Goal: Transaction & Acquisition: Purchase product/service

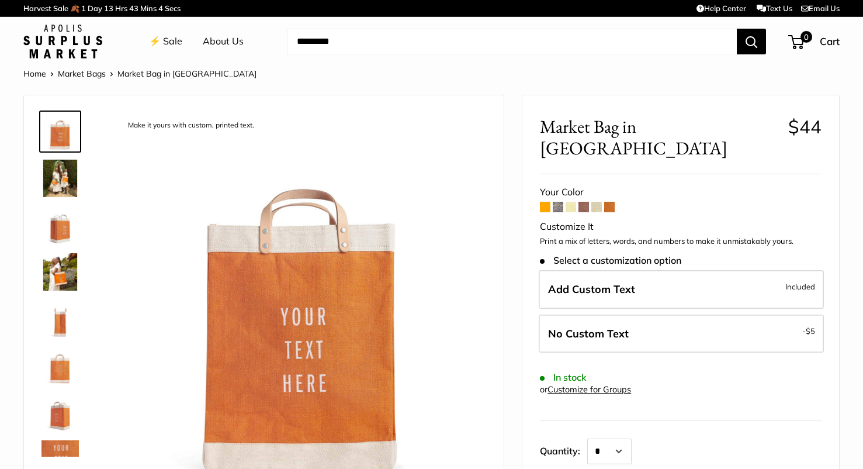
click at [607, 255] on span "Select a customization option" at bounding box center [610, 260] width 141 height 11
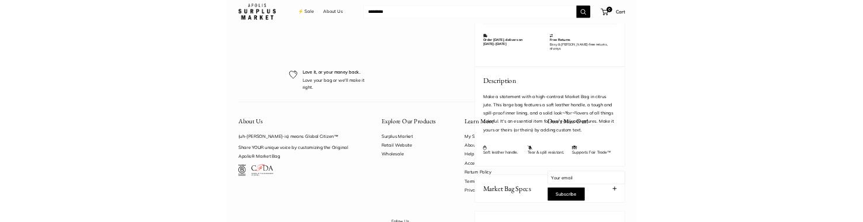
scroll to position [461, 0]
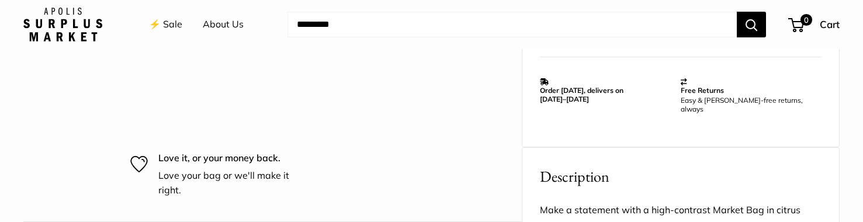
drag, startPoint x: 546, startPoint y: 136, endPoint x: 269, endPoint y: 5, distance: 306.4
click at [0, 0] on body "Harvest Sale 🍂 1 Day 13 Hrs 37 Mins 12 Secs Help Center Text Us Email Us ⚡️ Sal…" at bounding box center [431, 38] width 863 height 998
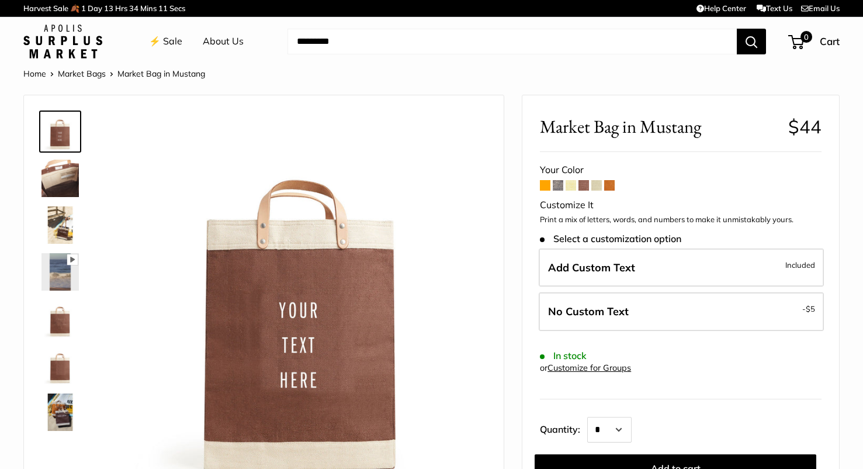
click at [164, 39] on link "⚡️ Sale" at bounding box center [165, 42] width 33 height 18
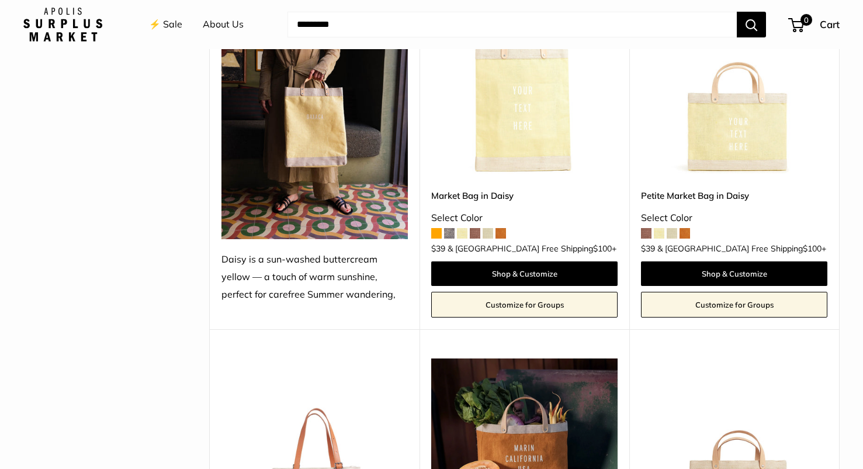
scroll to position [1239, 0]
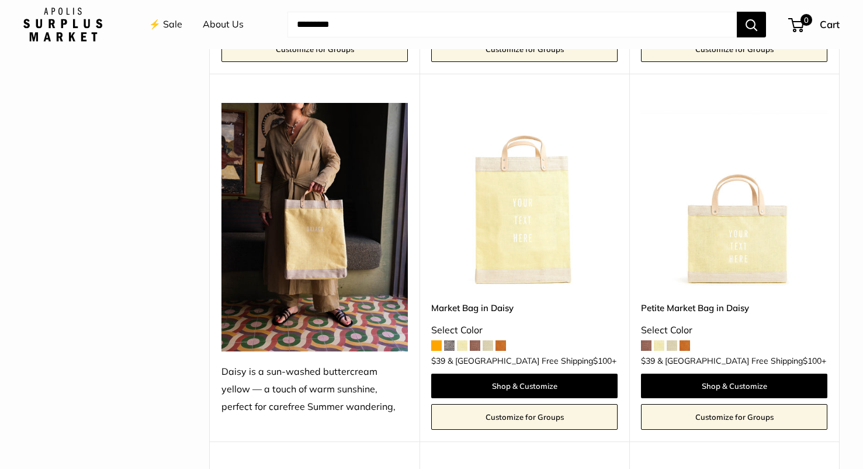
click at [0, 0] on img at bounding box center [0, 0] width 0 height 0
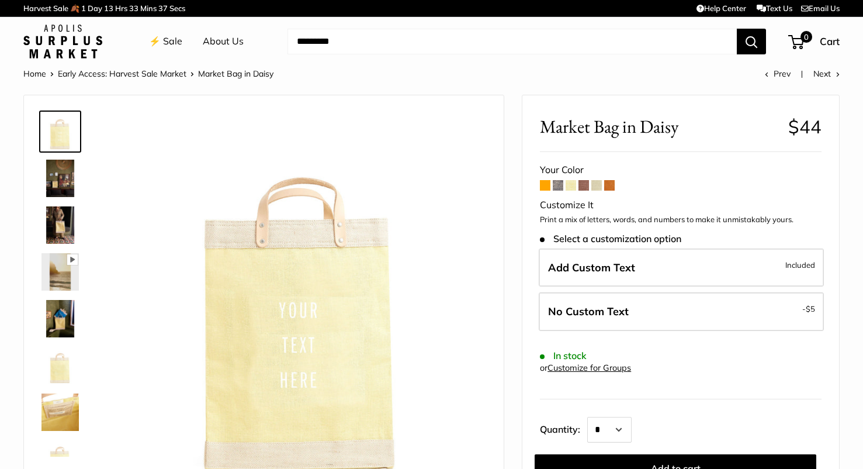
click at [184, 43] on ul "⚡️ Sale About Us" at bounding box center [206, 41] width 115 height 37
click at [177, 43] on link "⚡️ Sale" at bounding box center [165, 42] width 33 height 18
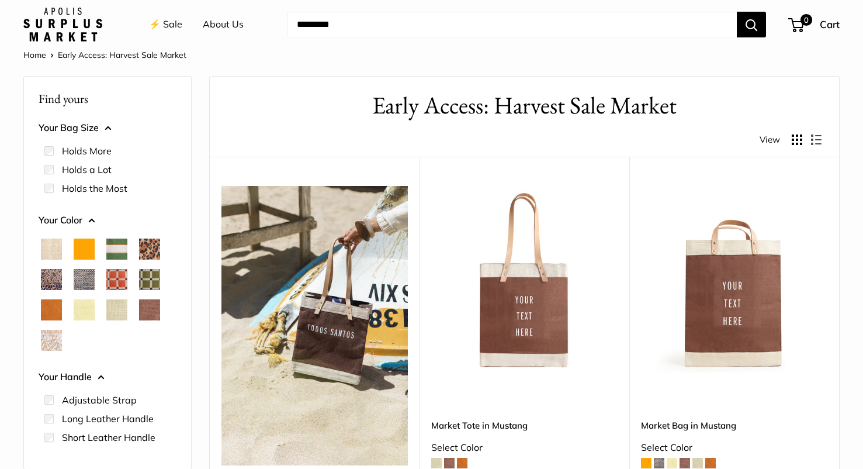
scroll to position [22, 0]
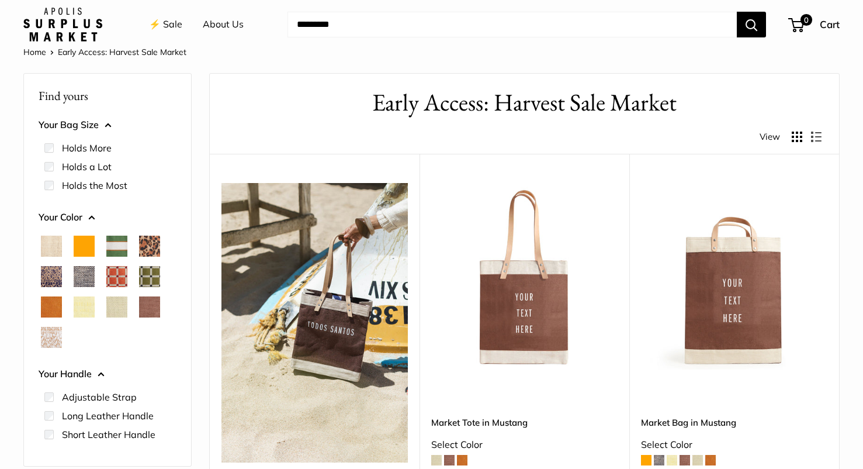
click at [0, 0] on img at bounding box center [0, 0] width 0 height 0
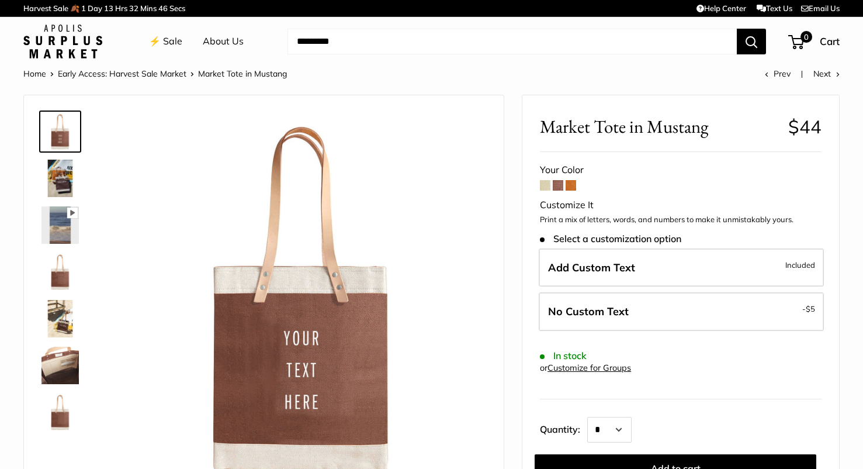
scroll to position [15, 0]
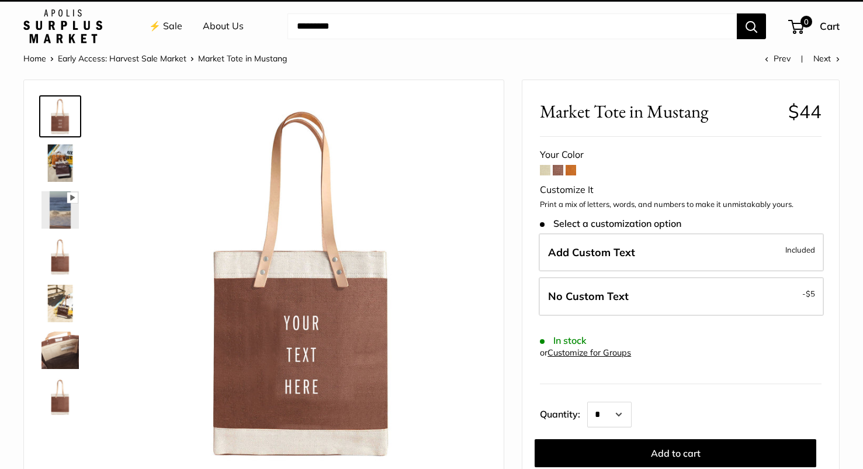
click at [67, 169] on img at bounding box center [59, 162] width 37 height 37
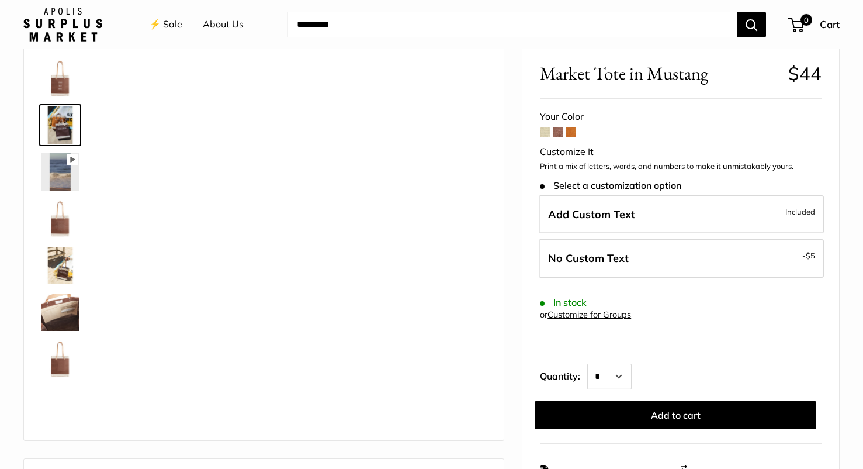
scroll to position [61, 0]
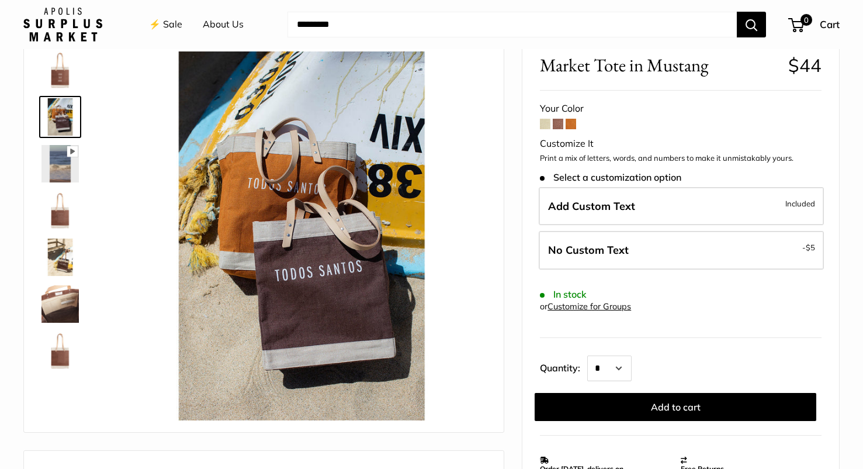
drag, startPoint x: 321, startPoint y: 276, endPoint x: 514, endPoint y: 151, distance: 230.2
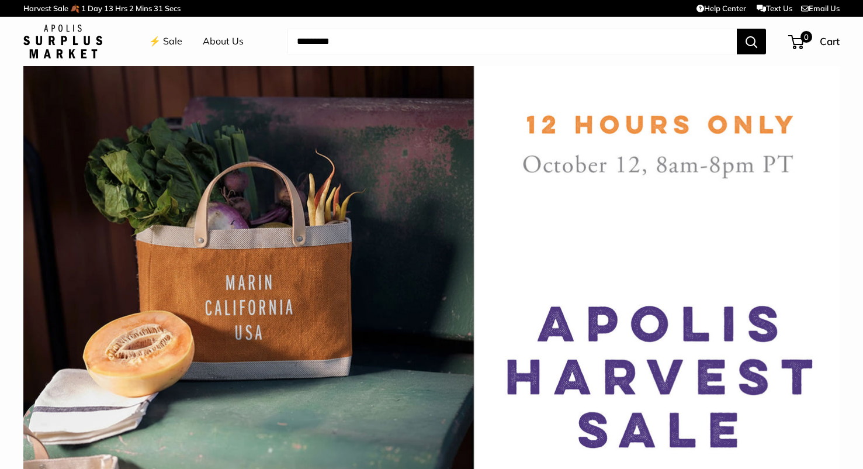
click at [172, 46] on link "⚡️ Sale" at bounding box center [165, 42] width 33 height 18
click at [174, 47] on link "⚡️ Sale" at bounding box center [165, 42] width 33 height 18
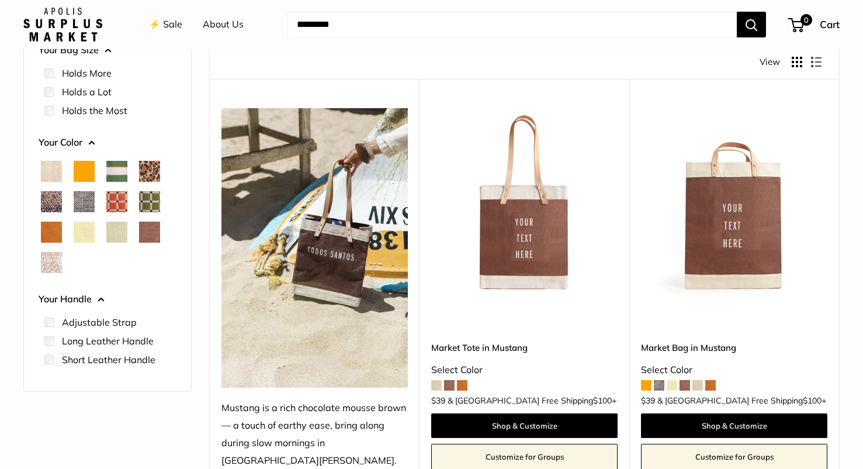
scroll to position [99, 0]
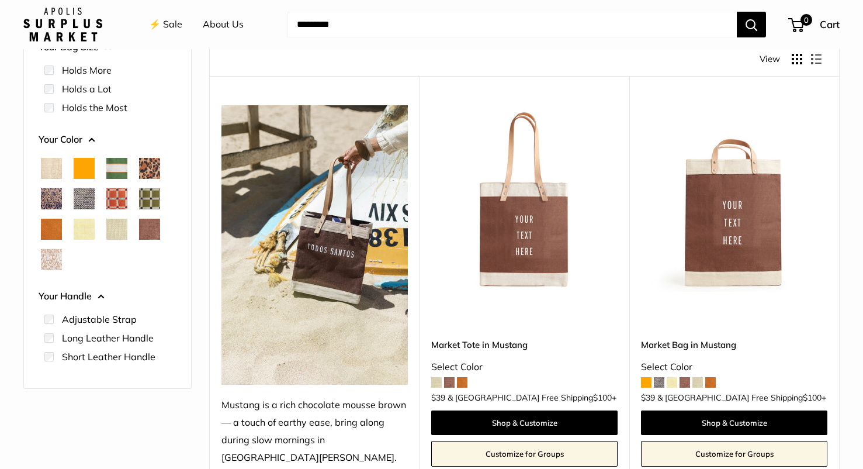
click at [0, 0] on img at bounding box center [0, 0] width 0 height 0
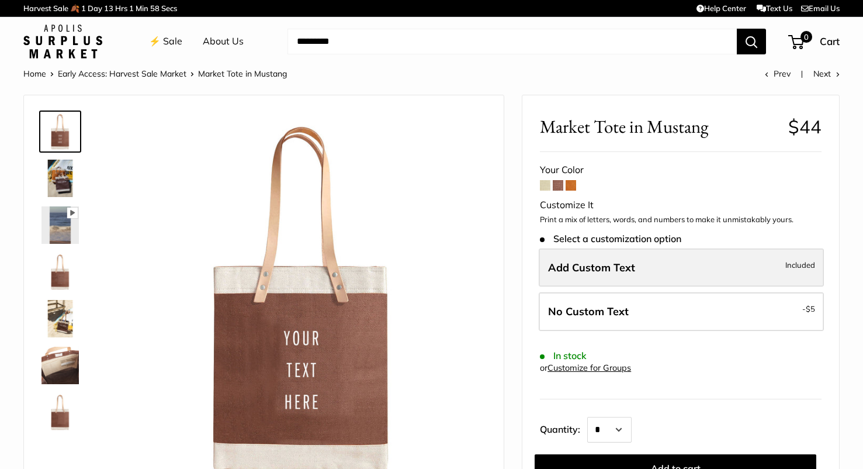
click at [584, 267] on span "Add Custom Text" at bounding box center [591, 267] width 87 height 13
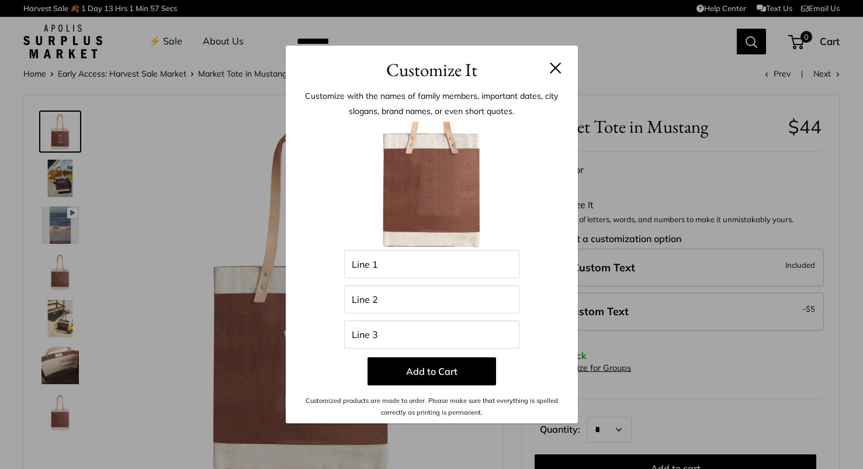
click at [553, 67] on button at bounding box center [556, 68] width 12 height 12
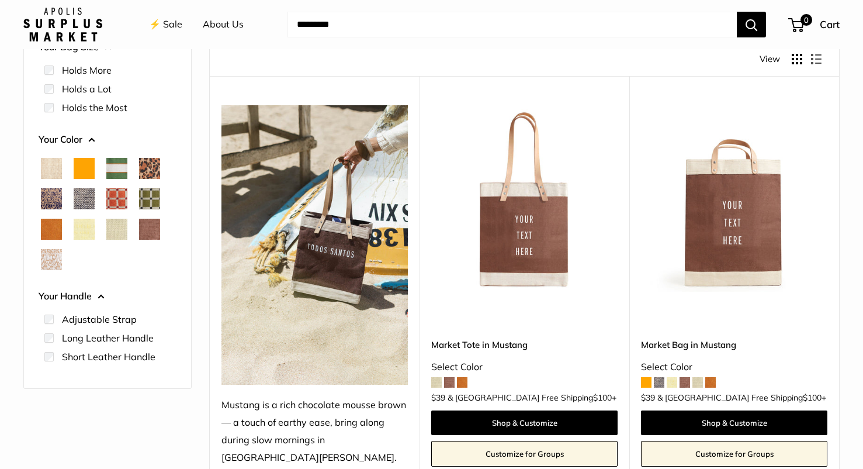
click at [0, 0] on img at bounding box center [0, 0] width 0 height 0
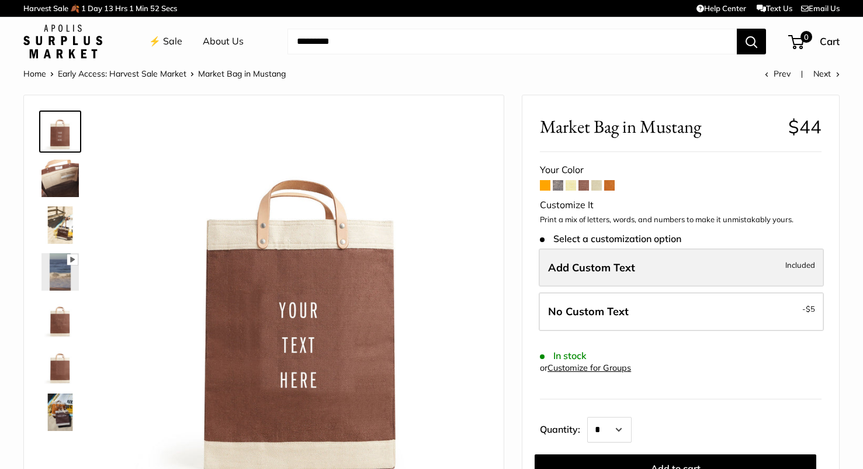
click at [603, 281] on label "Add Custom Text Included" at bounding box center [681, 267] width 285 height 39
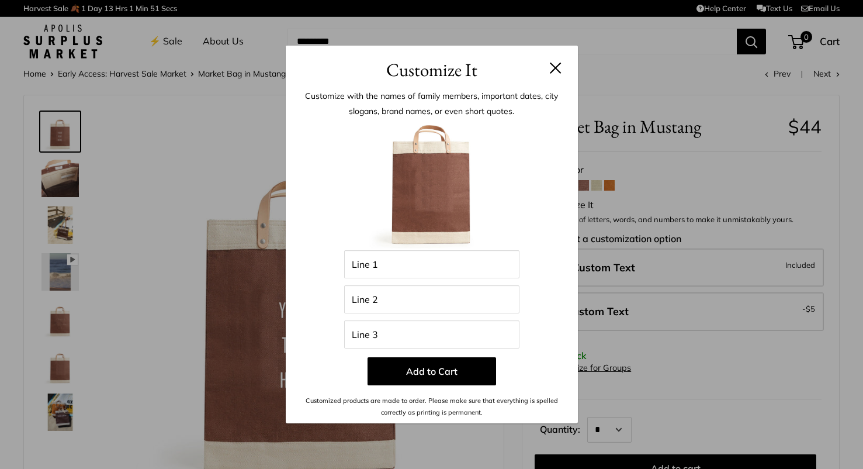
click at [475, 275] on input "Line 1" at bounding box center [431, 264] width 175 height 28
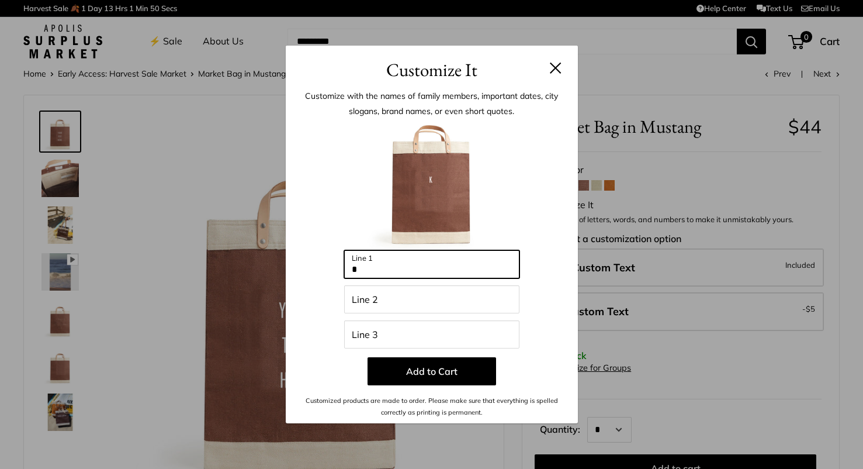
type input "*"
click at [461, 288] on input "Line 2" at bounding box center [431, 299] width 175 height 28
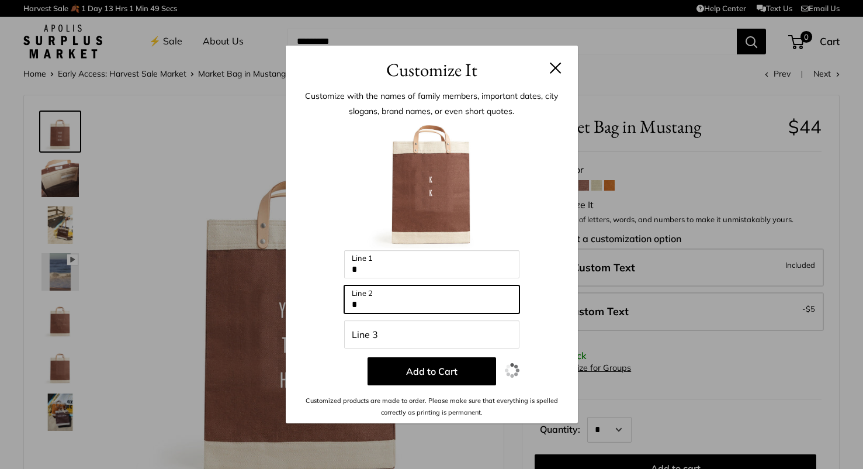
type input "*"
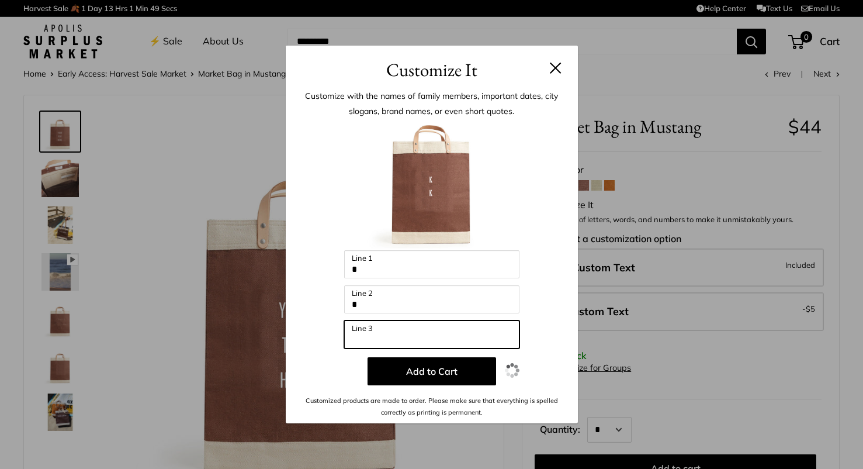
click at [442, 330] on input "Line 3" at bounding box center [431, 334] width 175 height 28
type input "*"
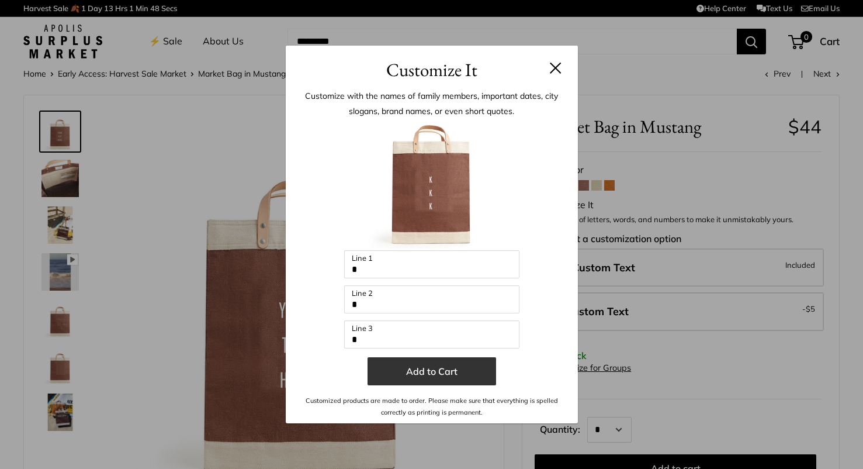
click at [438, 370] on button "Add to Cart" at bounding box center [432, 371] width 129 height 28
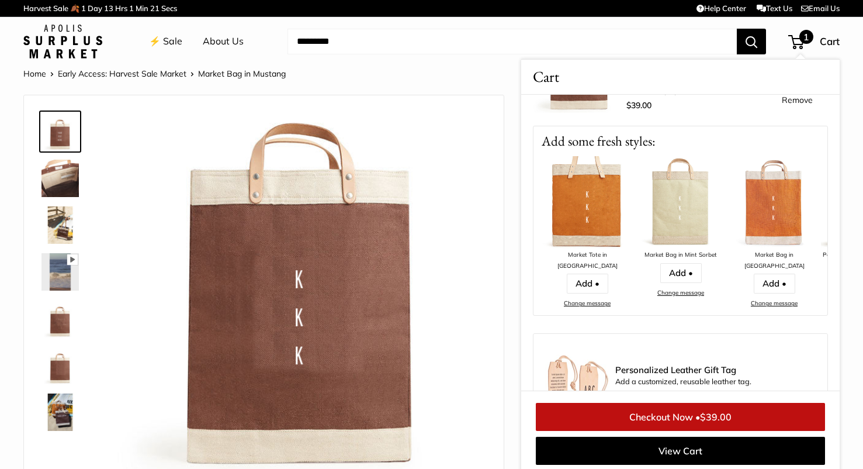
scroll to position [129, 0]
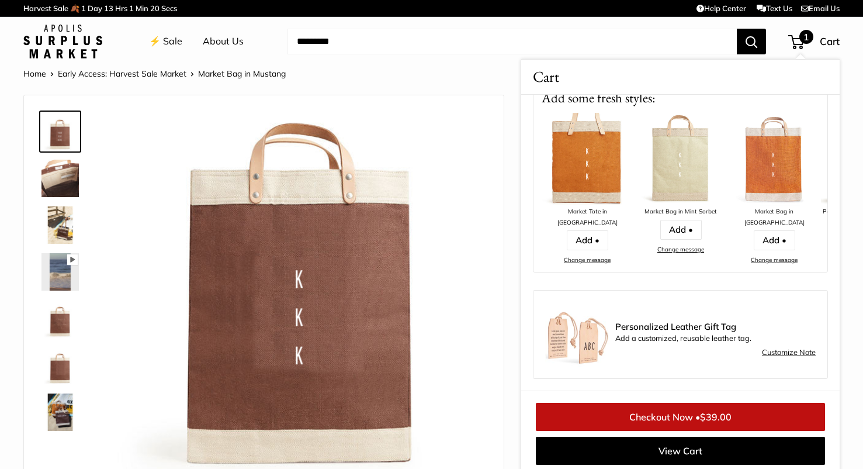
click at [489, 174] on div "Pause Play % buffered 00:00 Unmute Mute Exit fullscreen Enter fullscreen Play S…" at bounding box center [264, 294] width 451 height 375
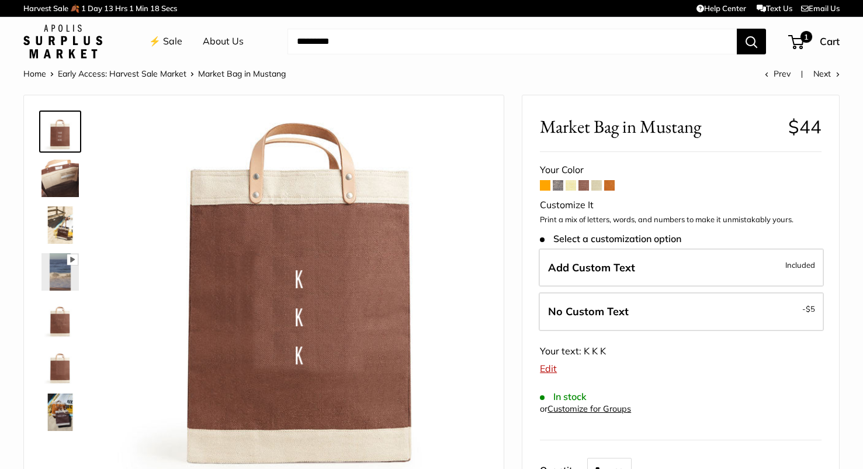
click at [170, 43] on link "⚡️ Sale" at bounding box center [165, 42] width 33 height 18
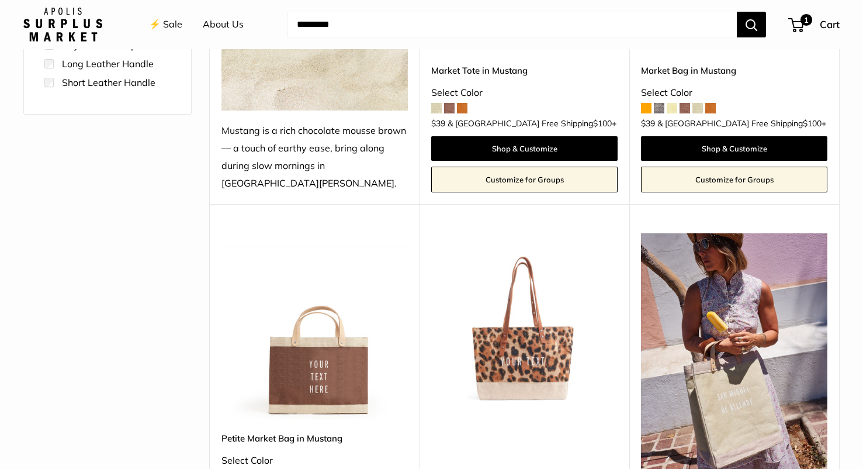
scroll to position [377, 0]
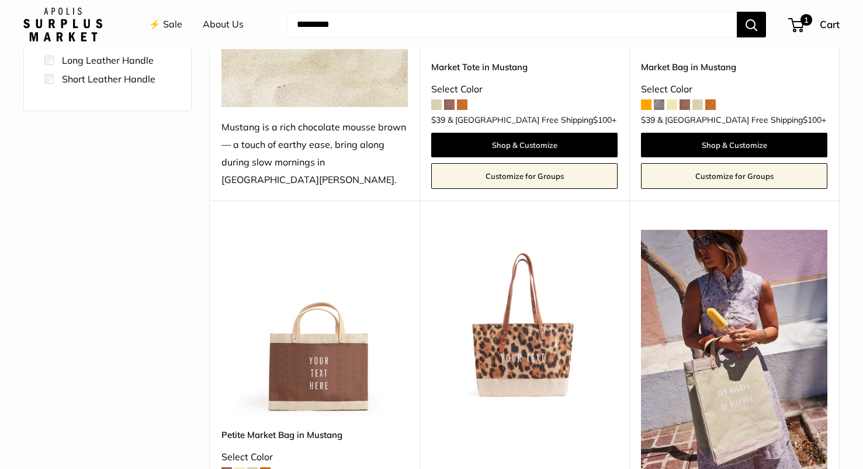
click at [0, 0] on img at bounding box center [0, 0] width 0 height 0
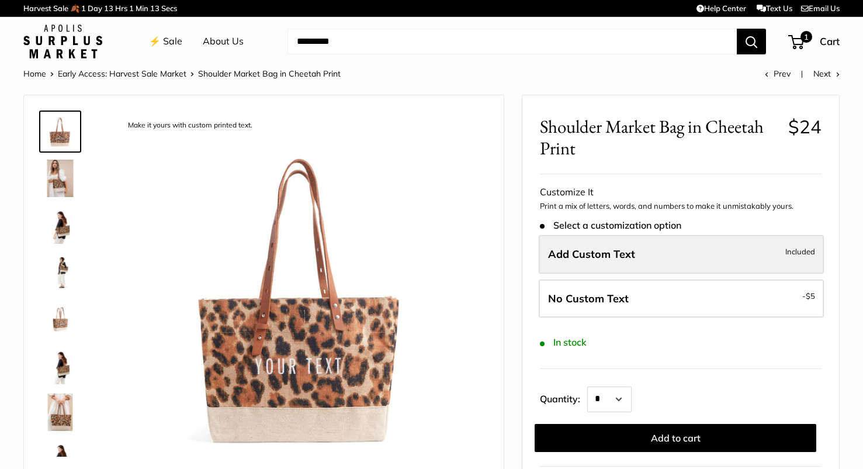
click at [591, 257] on span "Add Custom Text" at bounding box center [591, 253] width 87 height 13
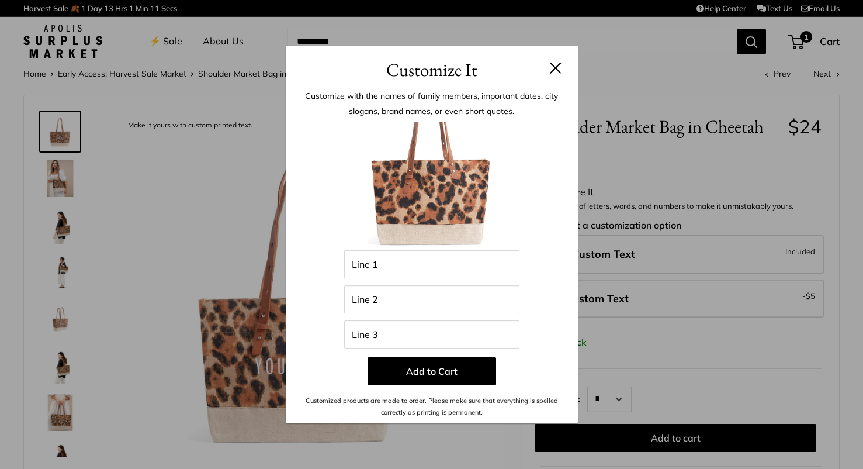
click at [561, 66] on header "Customize It" at bounding box center [432, 65] width 292 height 38
click at [554, 65] on button at bounding box center [556, 68] width 12 height 12
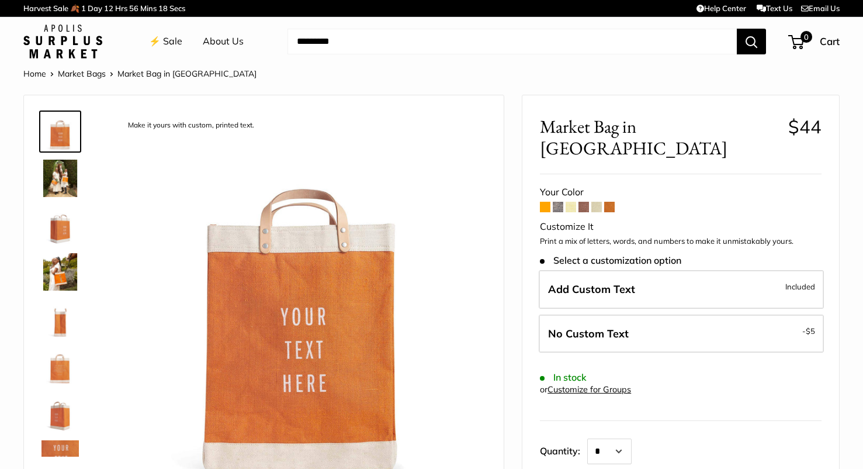
click at [161, 39] on link "⚡️ Sale" at bounding box center [165, 42] width 33 height 18
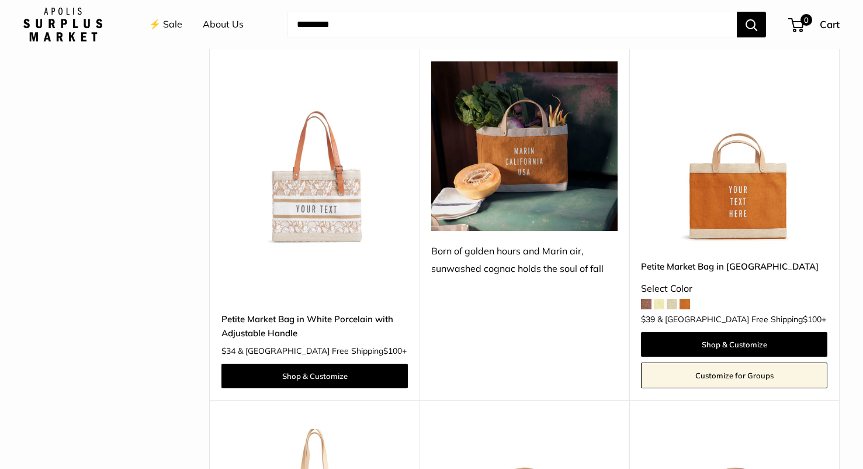
scroll to position [1677, 0]
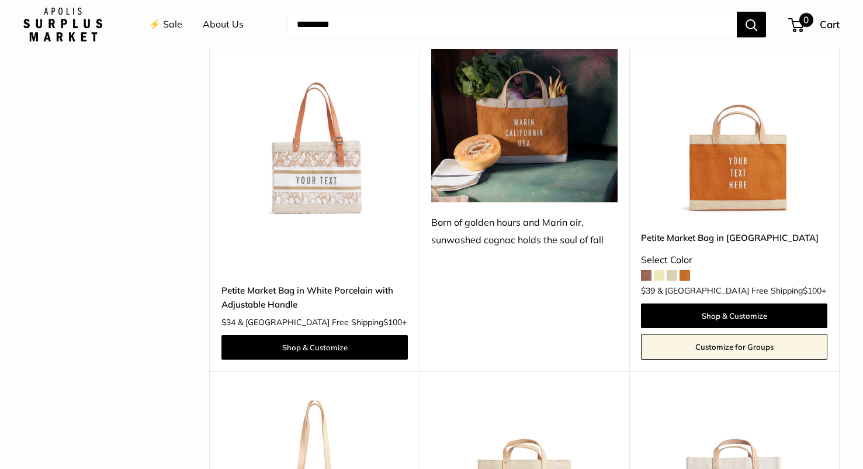
click at [806, 27] on span "0" at bounding box center [806, 20] width 14 height 14
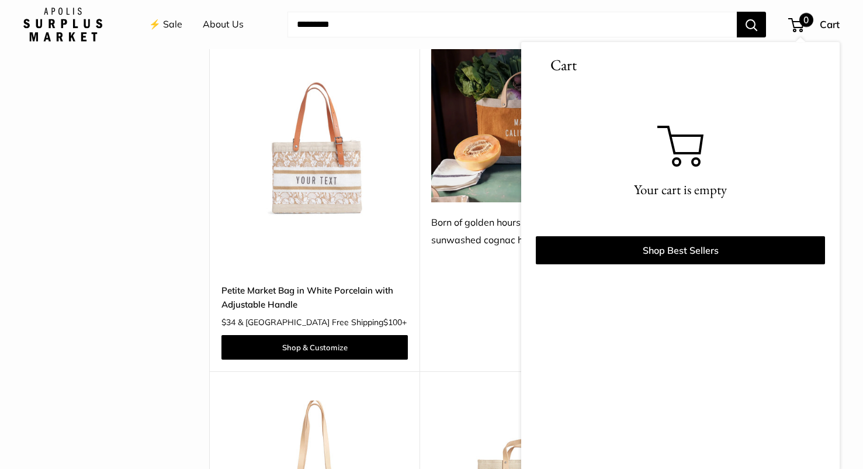
click at [577, 13] on input "Search..." at bounding box center [512, 25] width 449 height 26
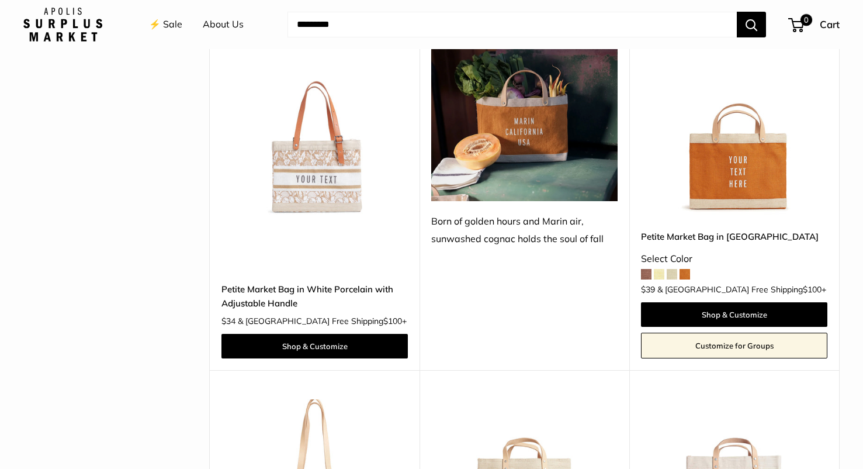
click at [0, 0] on img at bounding box center [0, 0] width 0 height 0
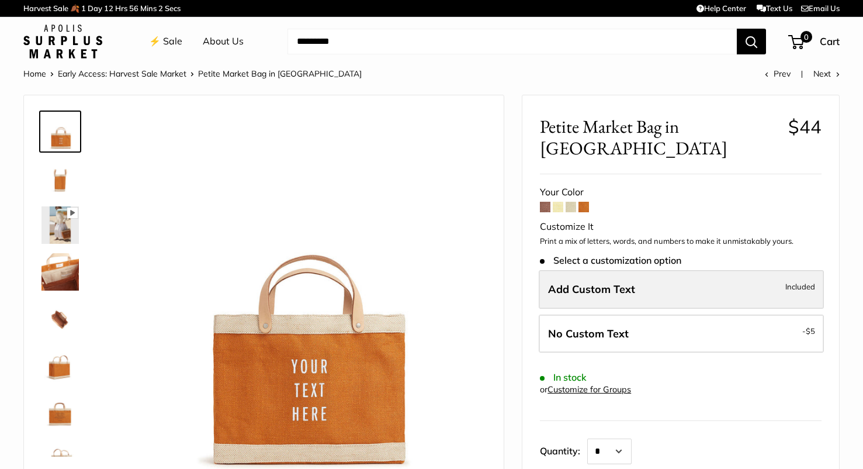
click at [584, 282] on span "Add Custom Text" at bounding box center [591, 288] width 87 height 13
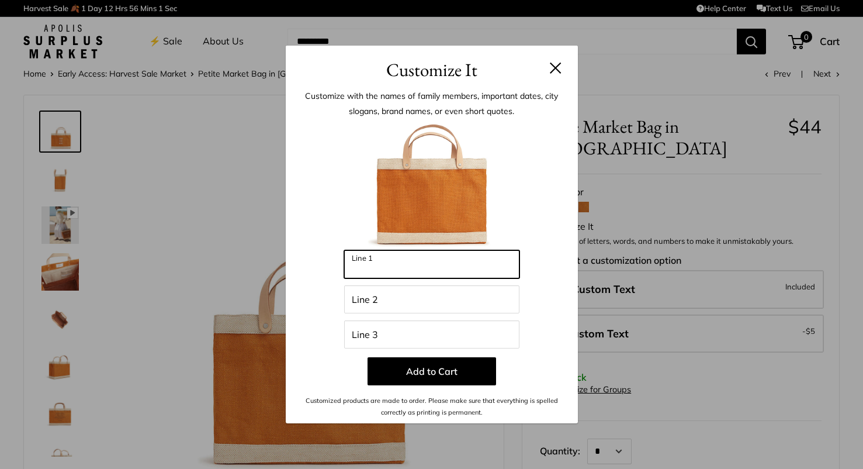
click at [420, 269] on input "Line 1" at bounding box center [431, 264] width 175 height 28
type input "*"
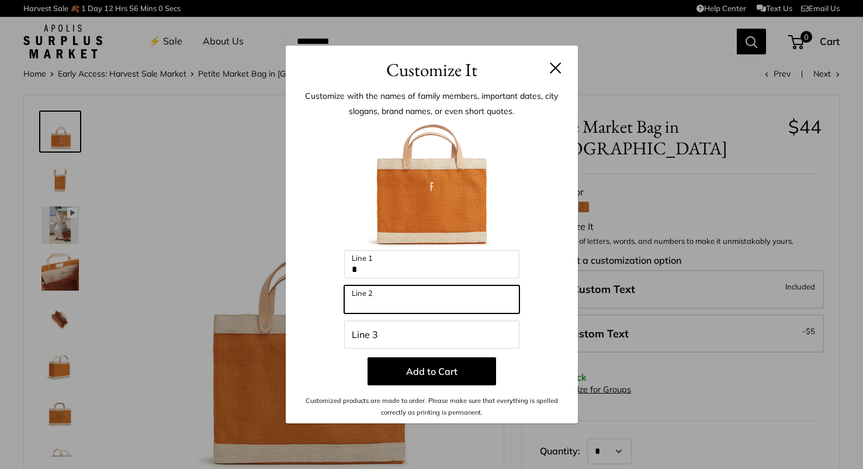
click at [405, 288] on input "Line 2" at bounding box center [431, 299] width 175 height 28
type input "*"
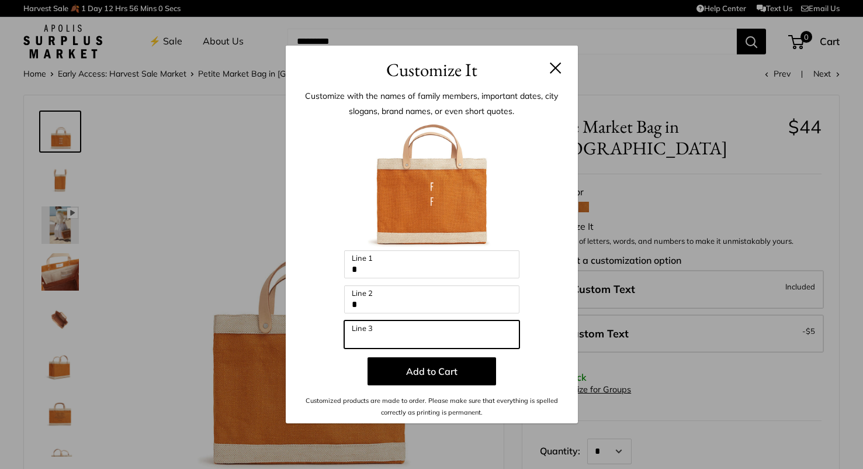
click at [393, 331] on input "Line 3" at bounding box center [431, 334] width 175 height 28
type input "*"
click at [418, 372] on button "Add to Cart" at bounding box center [432, 371] width 129 height 28
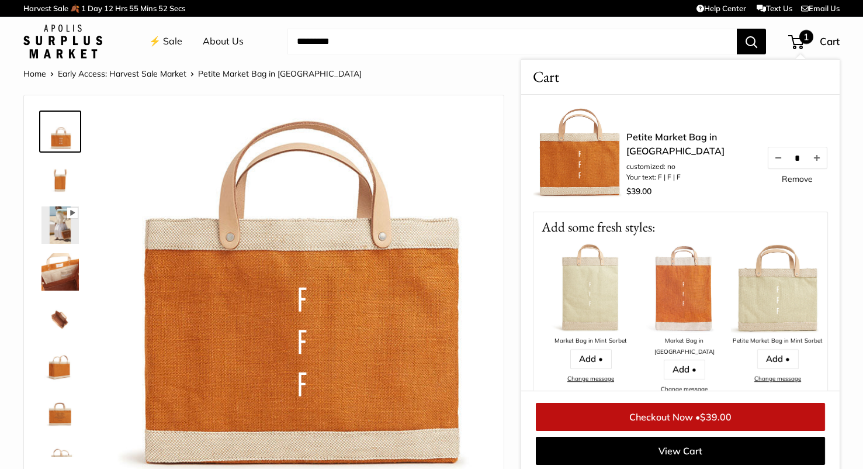
click at [457, 79] on div "Home Early Access: Harvest Sale Market Petite Market Bag in Cognac Prev Next" at bounding box center [431, 73] width 816 height 15
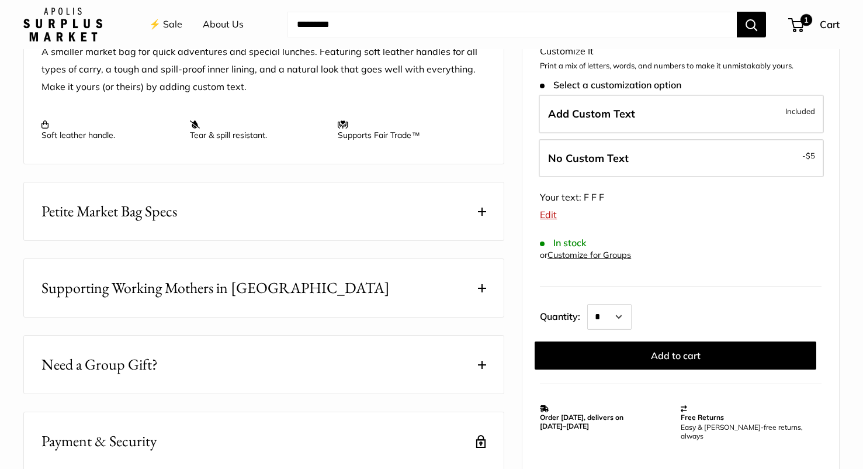
scroll to position [539, 0]
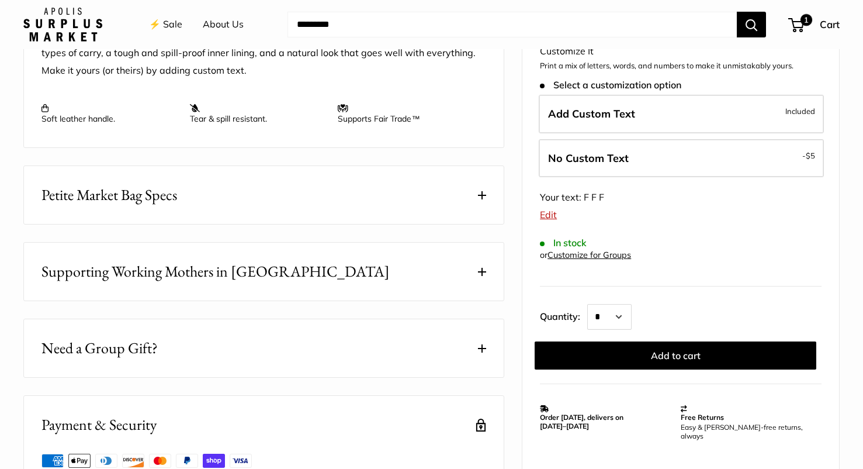
click at [486, 192] on span at bounding box center [482, 195] width 8 height 8
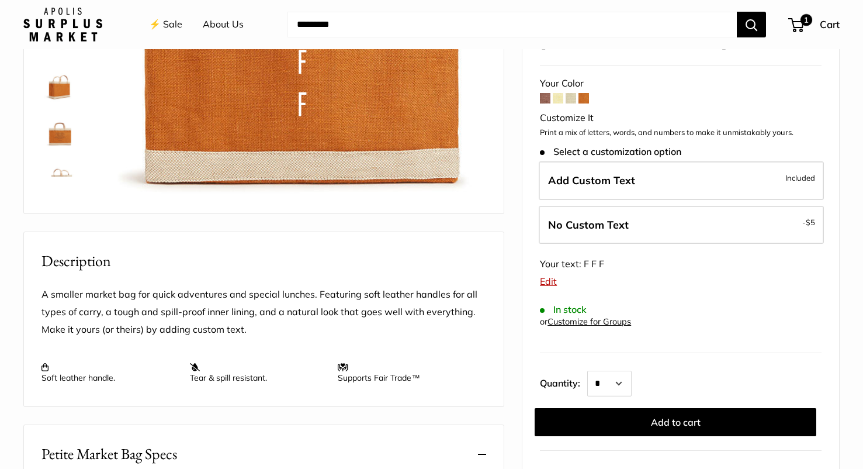
scroll to position [0, 0]
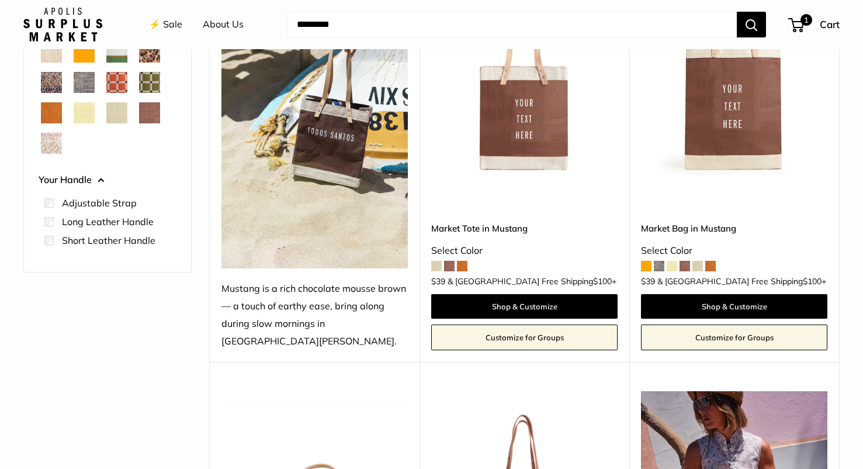
scroll to position [144, 0]
